Goal: Information Seeking & Learning: Learn about a topic

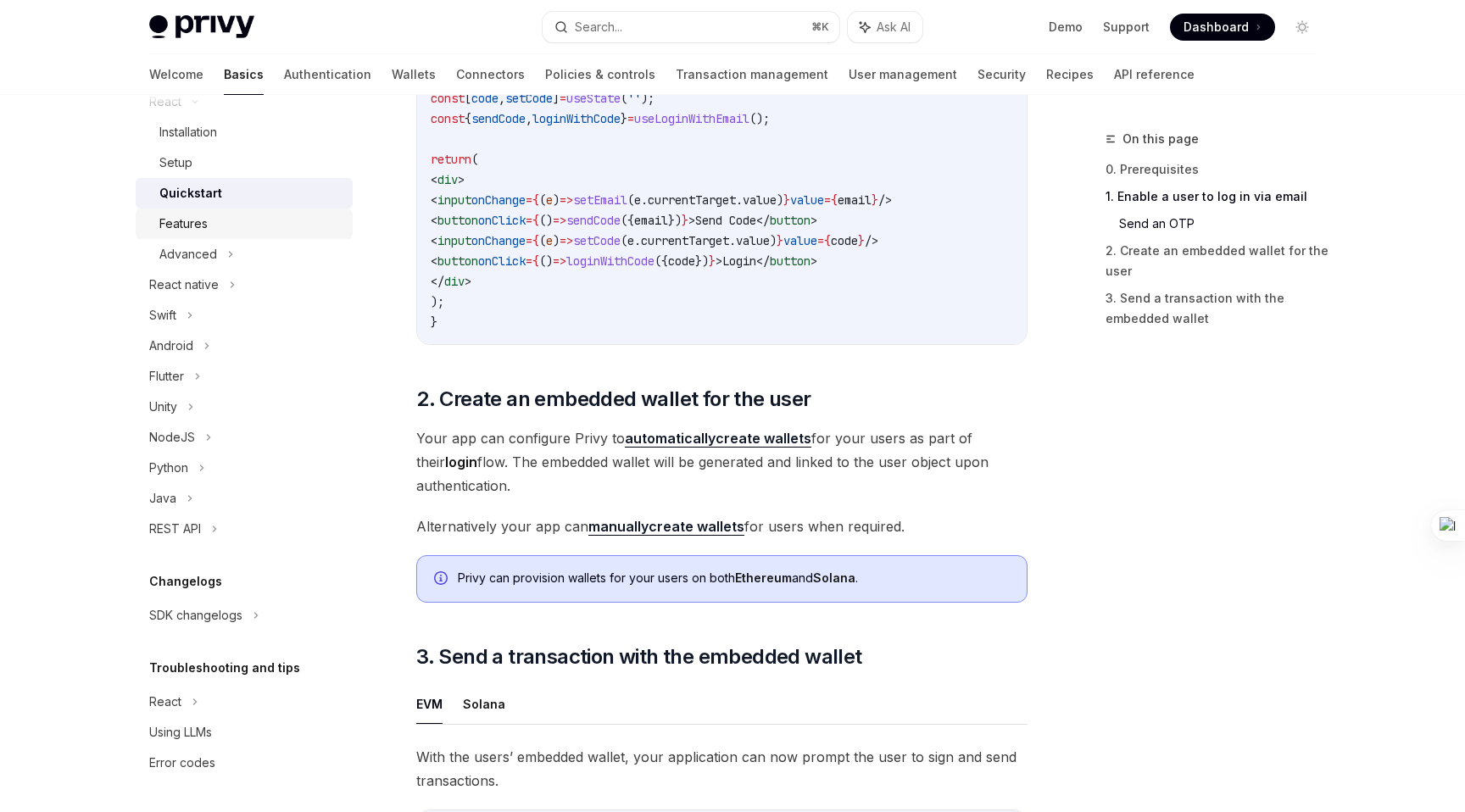
scroll to position [931, 0]
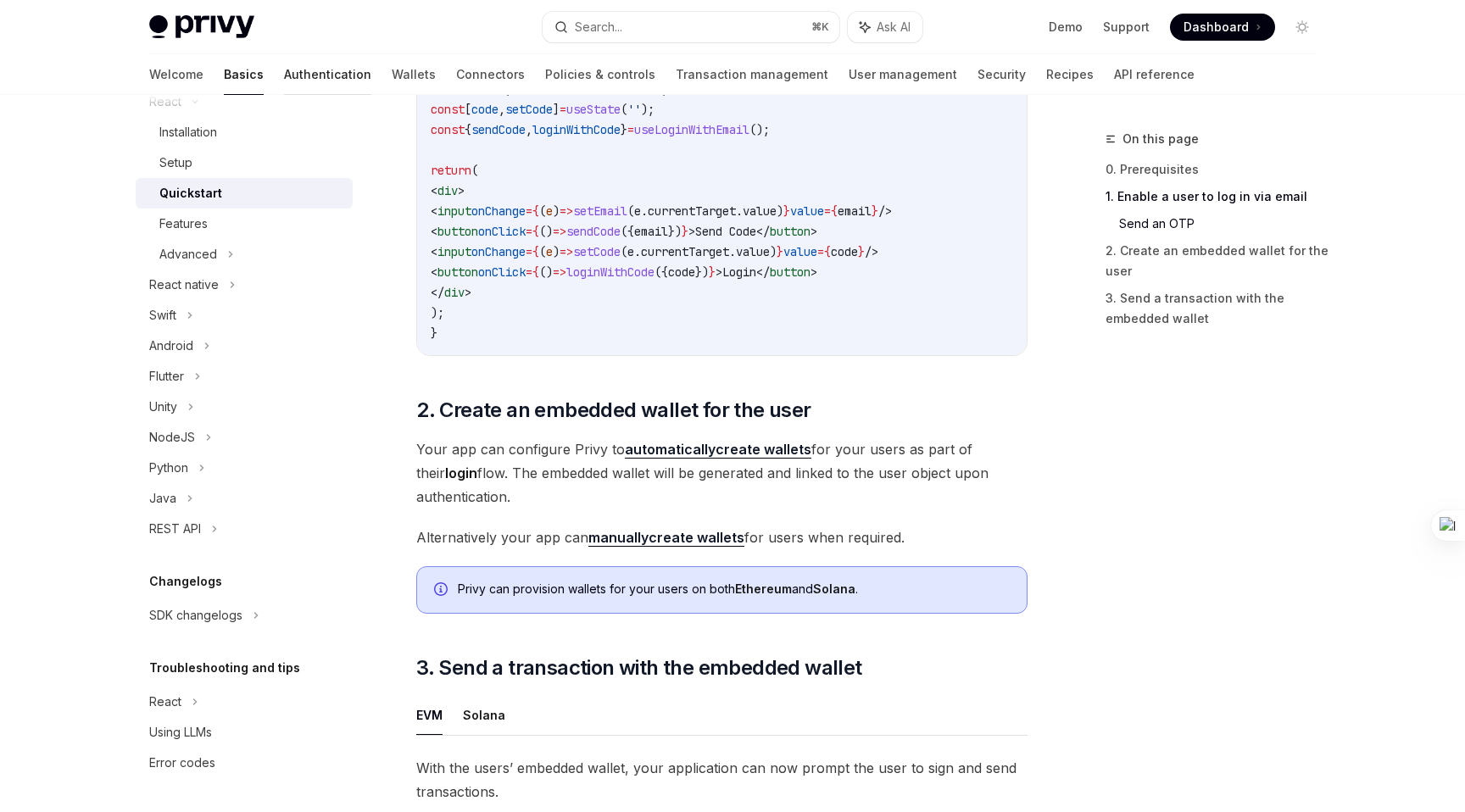
click at [284, 74] on link "Authentication" at bounding box center [328, 74] width 88 height 40
type textarea "*"
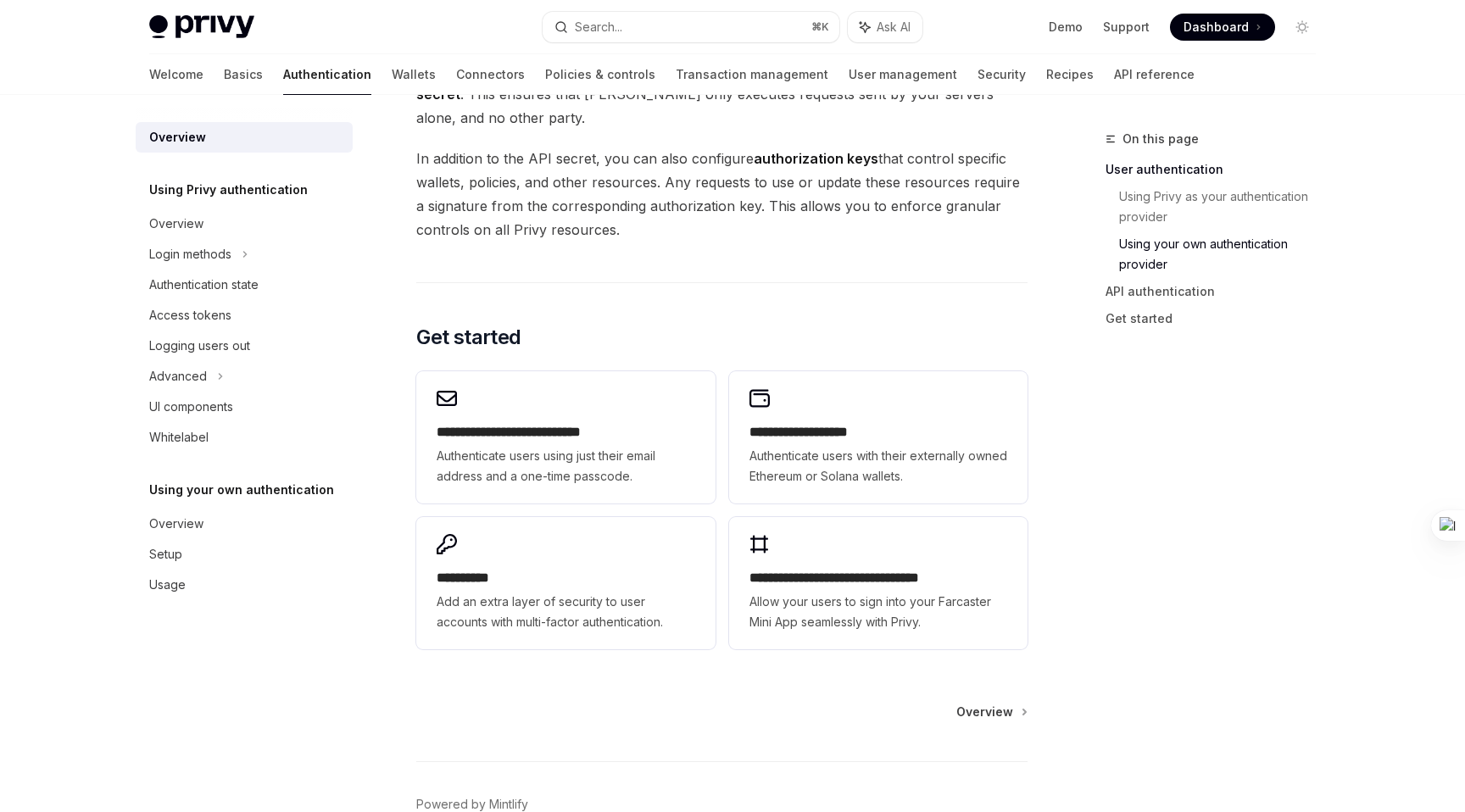
scroll to position [1315, 0]
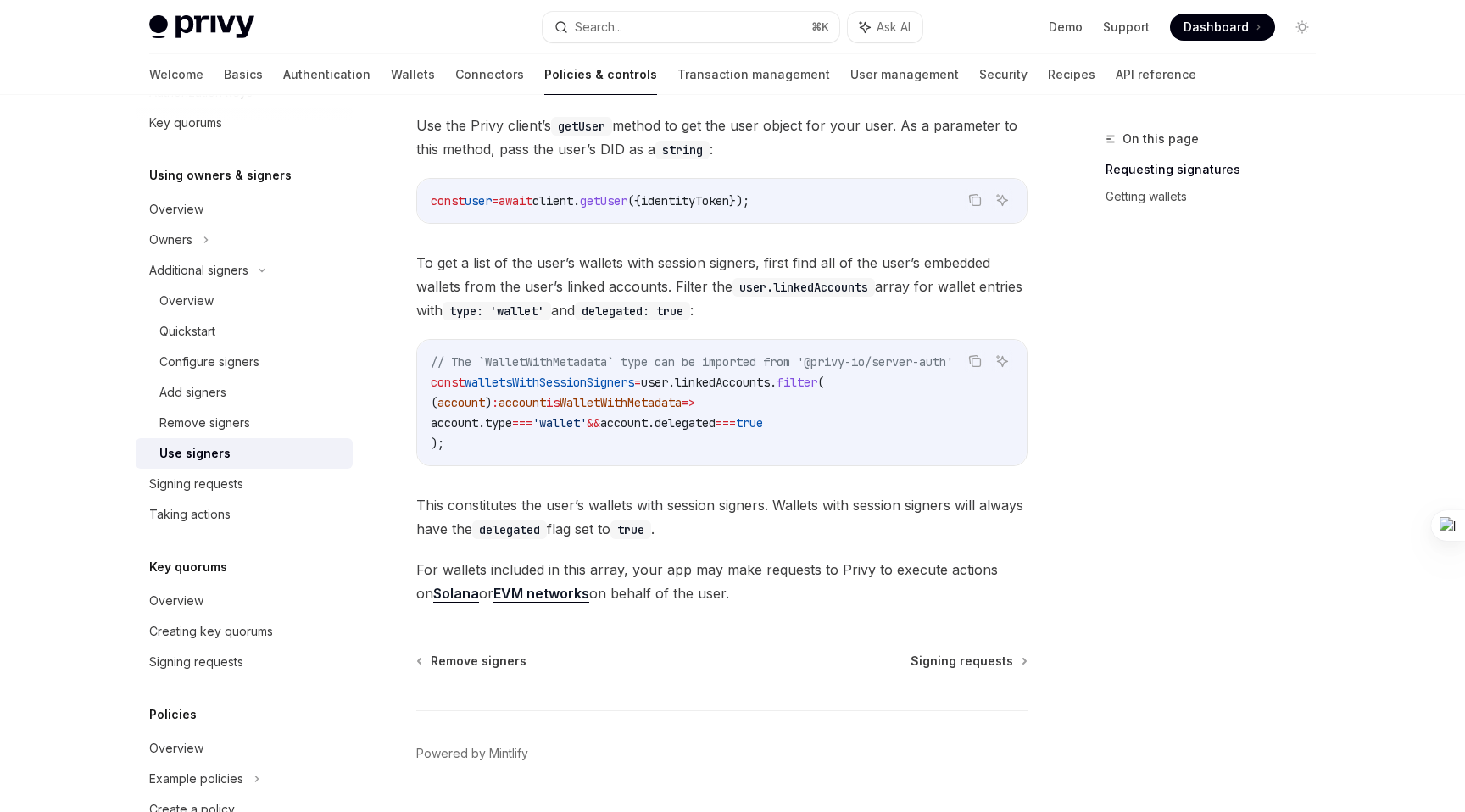
scroll to position [752, 0]
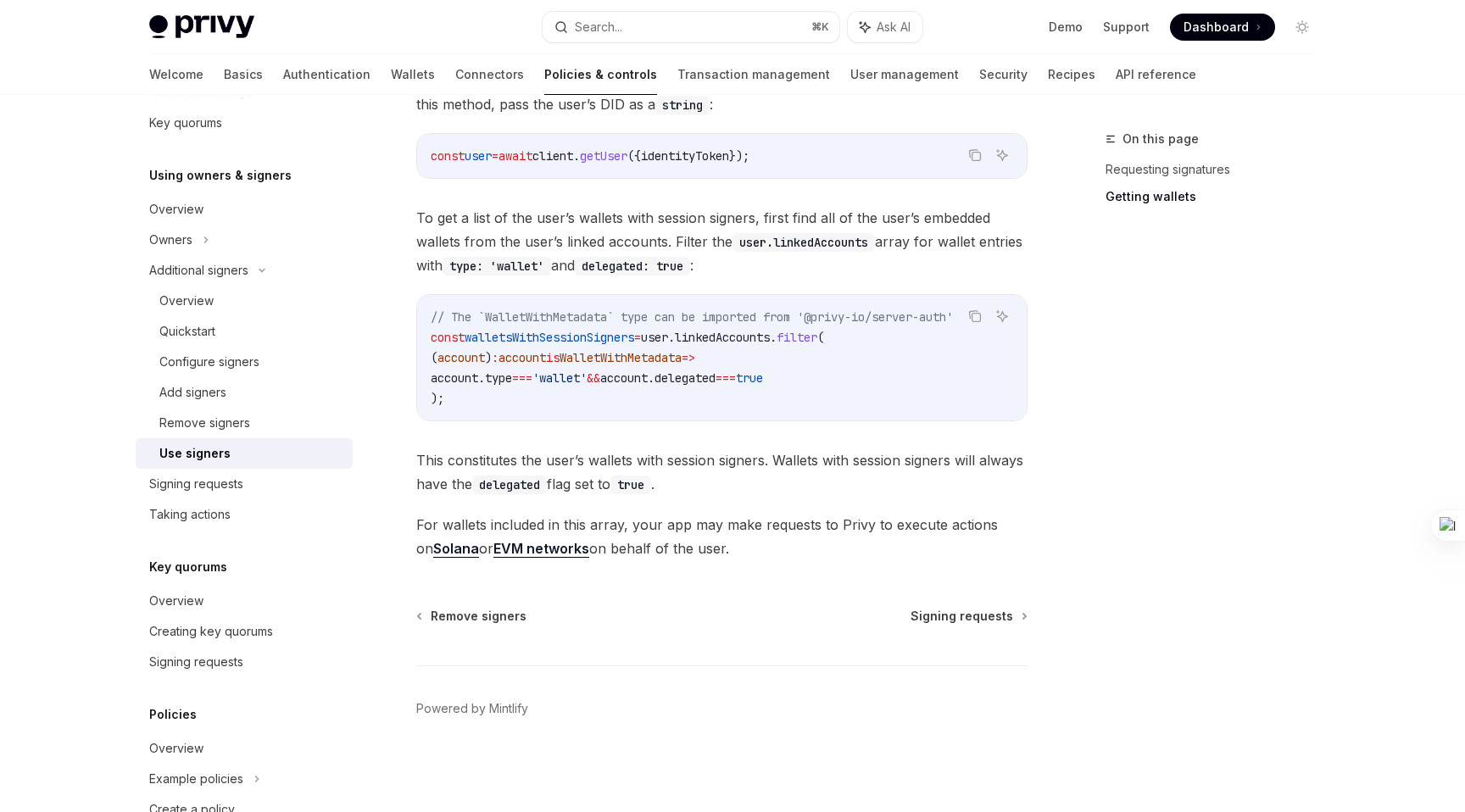
type textarea "*"
